Goal: Task Accomplishment & Management: Use online tool/utility

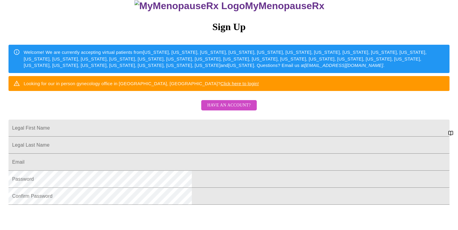
scroll to position [59, 0]
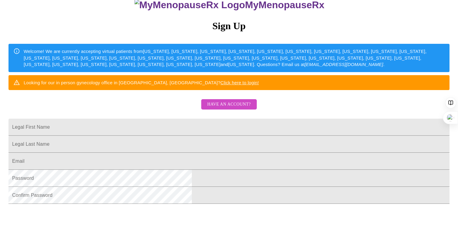
click at [224, 108] on span "Have an account?" at bounding box center [228, 105] width 43 height 8
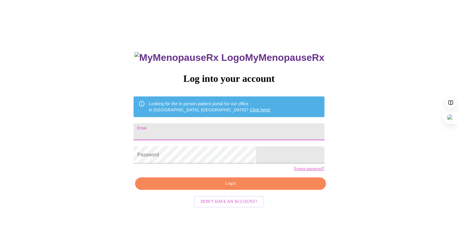
click at [195, 131] on input "Email" at bounding box center [229, 131] width 191 height 17
type input "[EMAIL_ADDRESS][DOMAIN_NAME]"
click at [216, 187] on span "Login" at bounding box center [230, 184] width 177 height 8
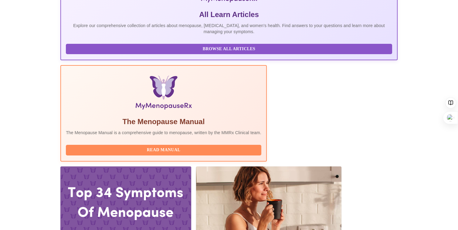
scroll to position [130, 0]
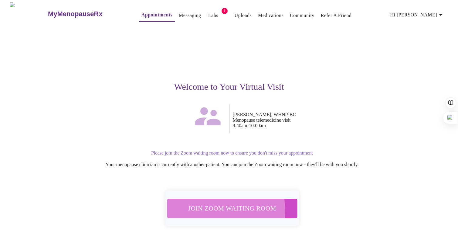
click at [212, 207] on span "Join Zoom Waiting Room" at bounding box center [232, 207] width 114 height 11
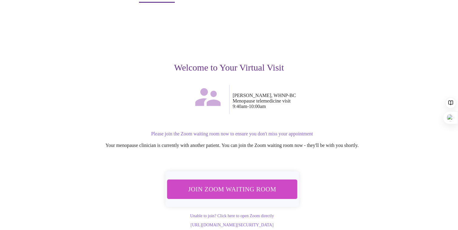
scroll to position [24, 0]
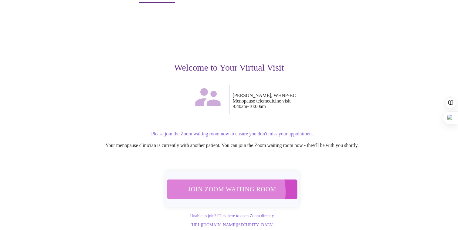
click at [223, 183] on span "Join Zoom Waiting Room" at bounding box center [232, 188] width 114 height 11
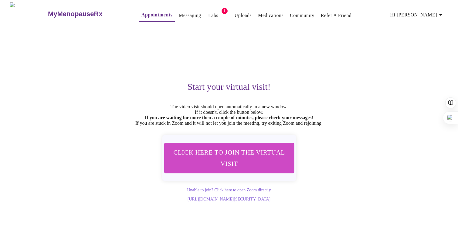
scroll to position [0, 0]
